Goal: Entertainment & Leisure: Consume media (video, audio)

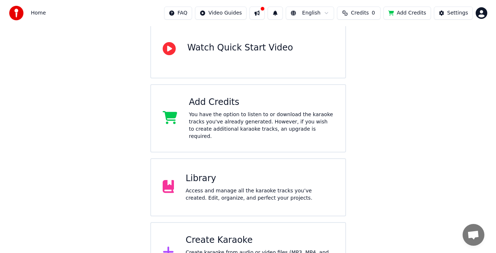
scroll to position [95, 0]
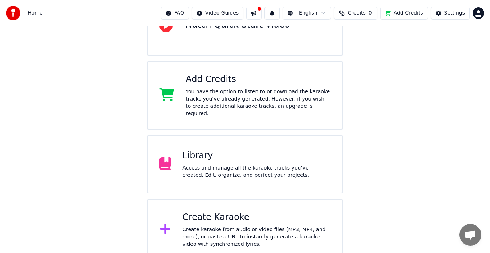
click at [203, 214] on div "Create Karaoke" at bounding box center [256, 218] width 148 height 12
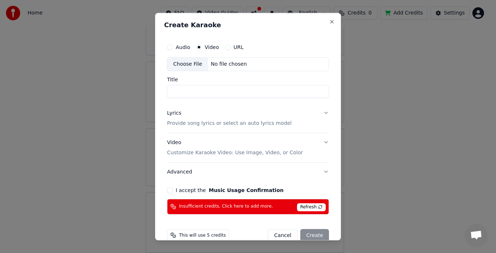
click at [303, 206] on span "Refresh" at bounding box center [311, 207] width 29 height 8
click at [315, 207] on span "Refresh" at bounding box center [311, 207] width 29 height 8
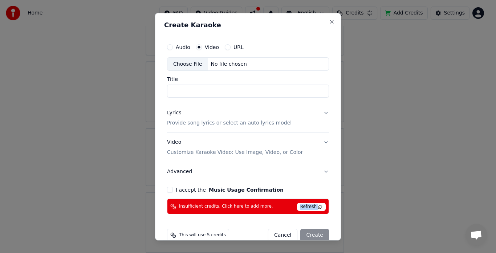
click at [315, 207] on span "Refresh" at bounding box center [311, 207] width 29 height 8
click at [311, 177] on button "Advanced" at bounding box center [248, 172] width 162 height 19
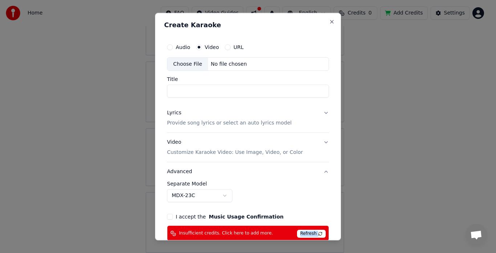
click at [317, 231] on span "Refresh" at bounding box center [311, 234] width 29 height 8
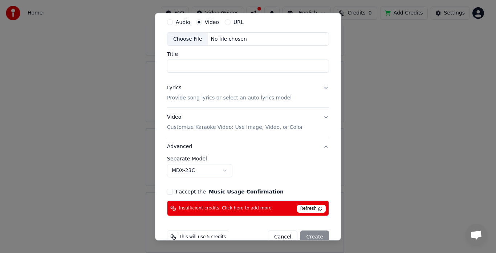
scroll to position [40, 0]
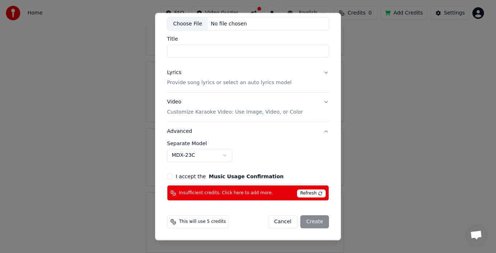
click at [313, 193] on span "Refresh" at bounding box center [311, 194] width 29 height 8
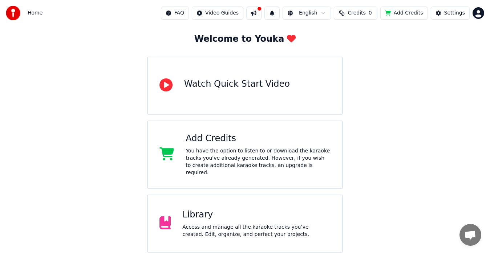
scroll to position [95, 0]
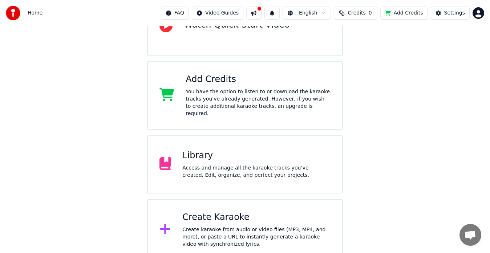
click at [200, 164] on div "Access and manage all the karaoke tracks you’ve created. Edit, organize, and pe…" at bounding box center [256, 171] width 148 height 15
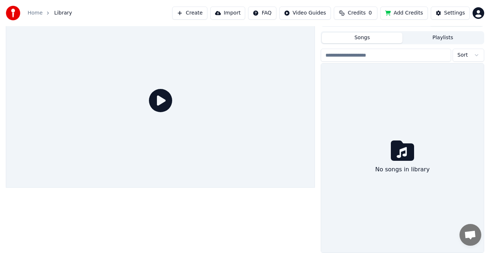
scroll to position [12, 0]
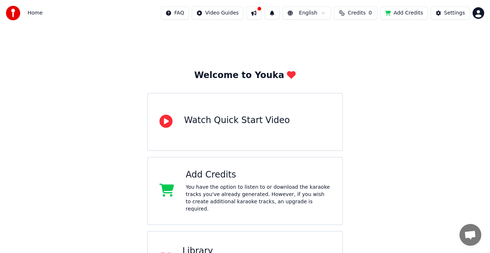
click at [211, 245] on div "Library" at bounding box center [256, 251] width 148 height 12
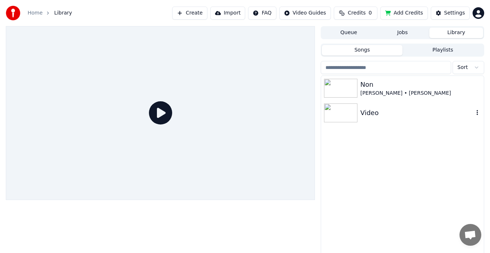
click at [369, 114] on div "Video" at bounding box center [416, 113] width 113 height 10
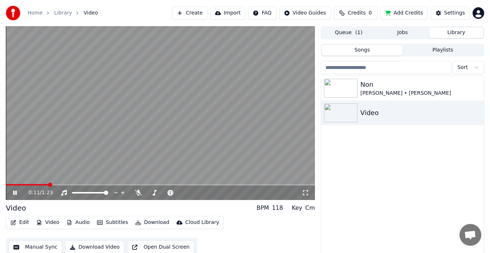
click at [13, 192] on icon at bounding box center [20, 193] width 17 height 6
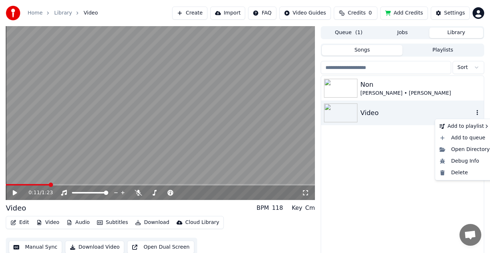
click at [478, 112] on icon "button" at bounding box center [476, 113] width 7 height 6
click at [479, 116] on button "button" at bounding box center [476, 113] width 7 height 9
click at [464, 172] on div "Delete" at bounding box center [464, 173] width 56 height 12
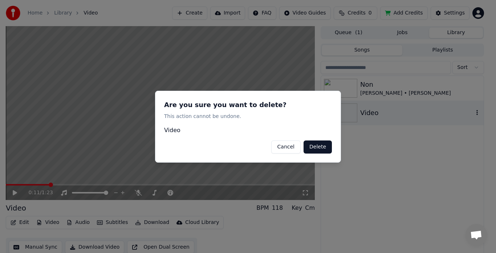
click at [322, 148] on button "Delete" at bounding box center [317, 146] width 28 height 13
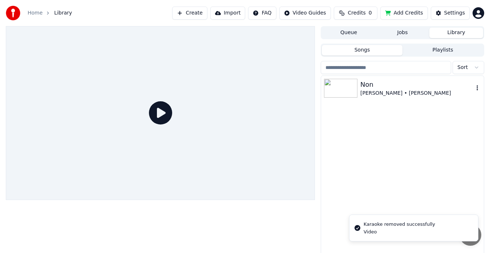
click at [380, 90] on div "[PERSON_NAME] • [PERSON_NAME]" at bounding box center [416, 93] width 113 height 7
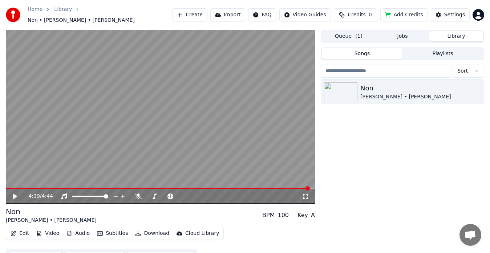
click at [16, 194] on icon at bounding box center [20, 196] width 17 height 6
